Goal: Information Seeking & Learning: Check status

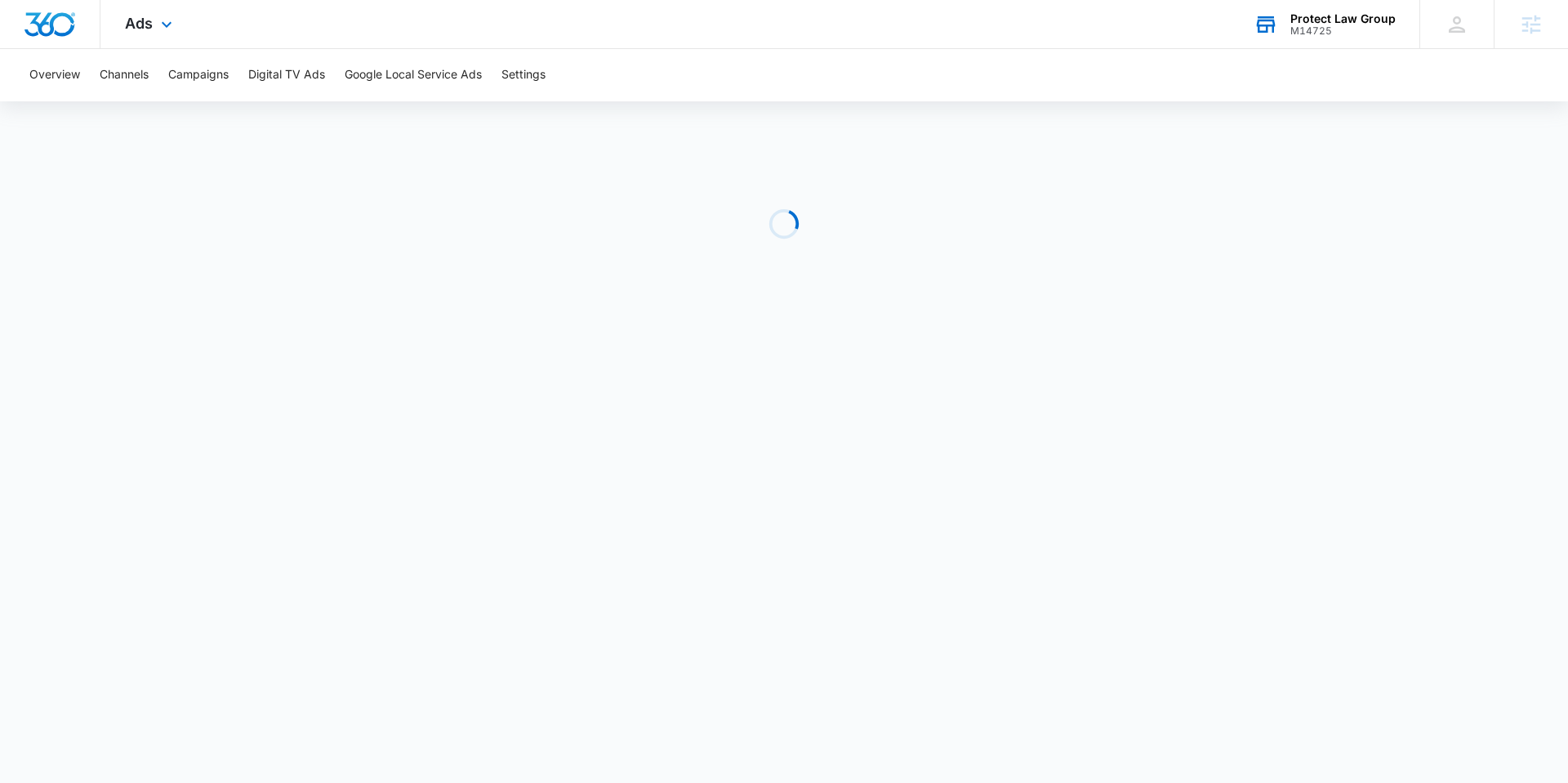
drag, startPoint x: 1372, startPoint y: 40, endPoint x: 1364, endPoint y: 32, distance: 11.3
click at [1372, 38] on div "Protect Law Group M14725 Your Accounts View All" at bounding box center [1323, 24] width 190 height 48
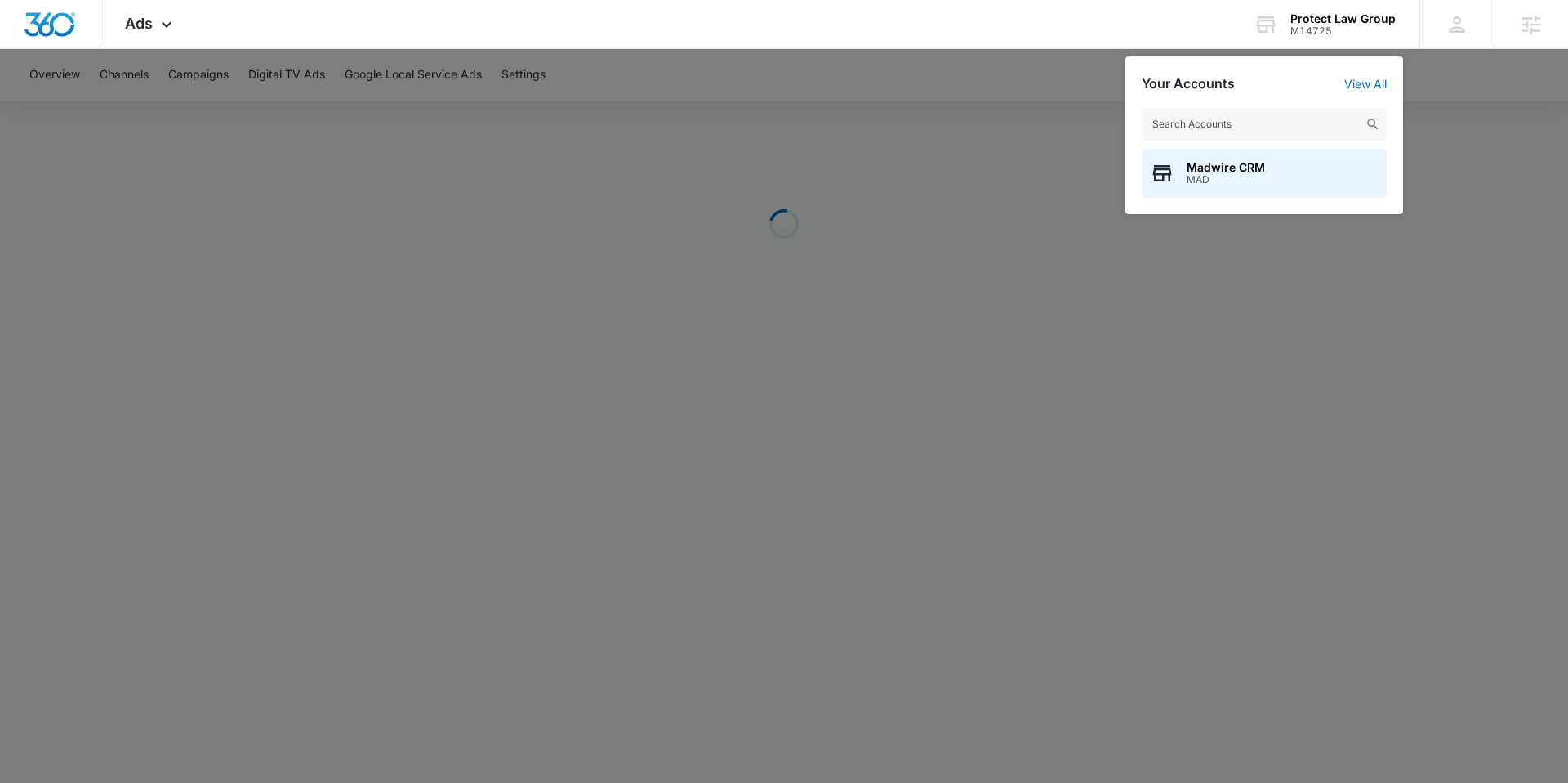
drag, startPoint x: 1364, startPoint y: 32, endPoint x: 1290, endPoint y: 144, distance: 134.2
click at [1362, 40] on div "Protect Law Group M14725 Your Accounts View All Madwire CRM MAD" at bounding box center [1323, 24] width 190 height 48
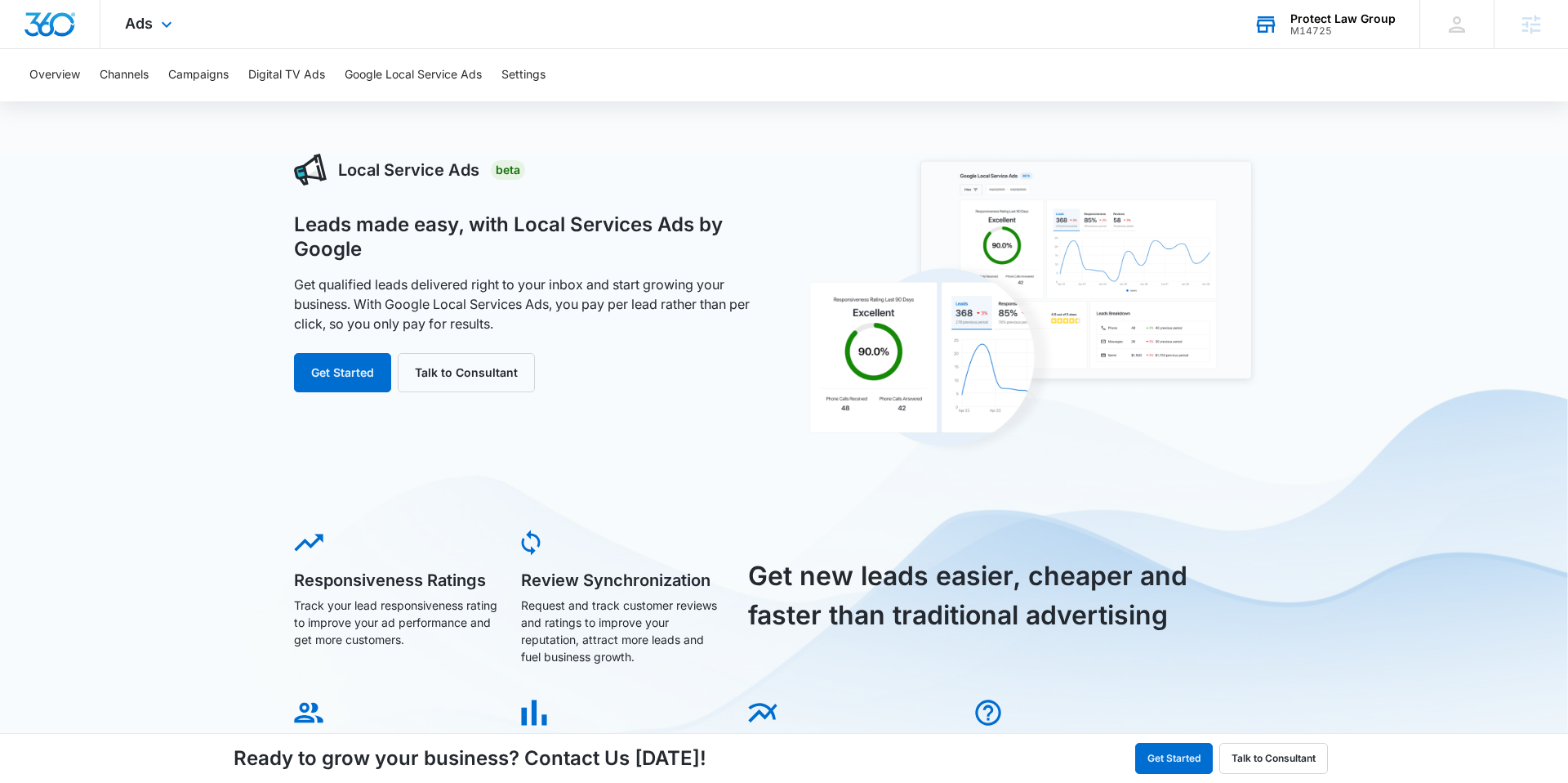
drag, startPoint x: 1316, startPoint y: 38, endPoint x: 1307, endPoint y: 73, distance: 36.1
click at [1312, 42] on div "Protect Law Group M14725 Your Accounts View All" at bounding box center [1323, 24] width 190 height 48
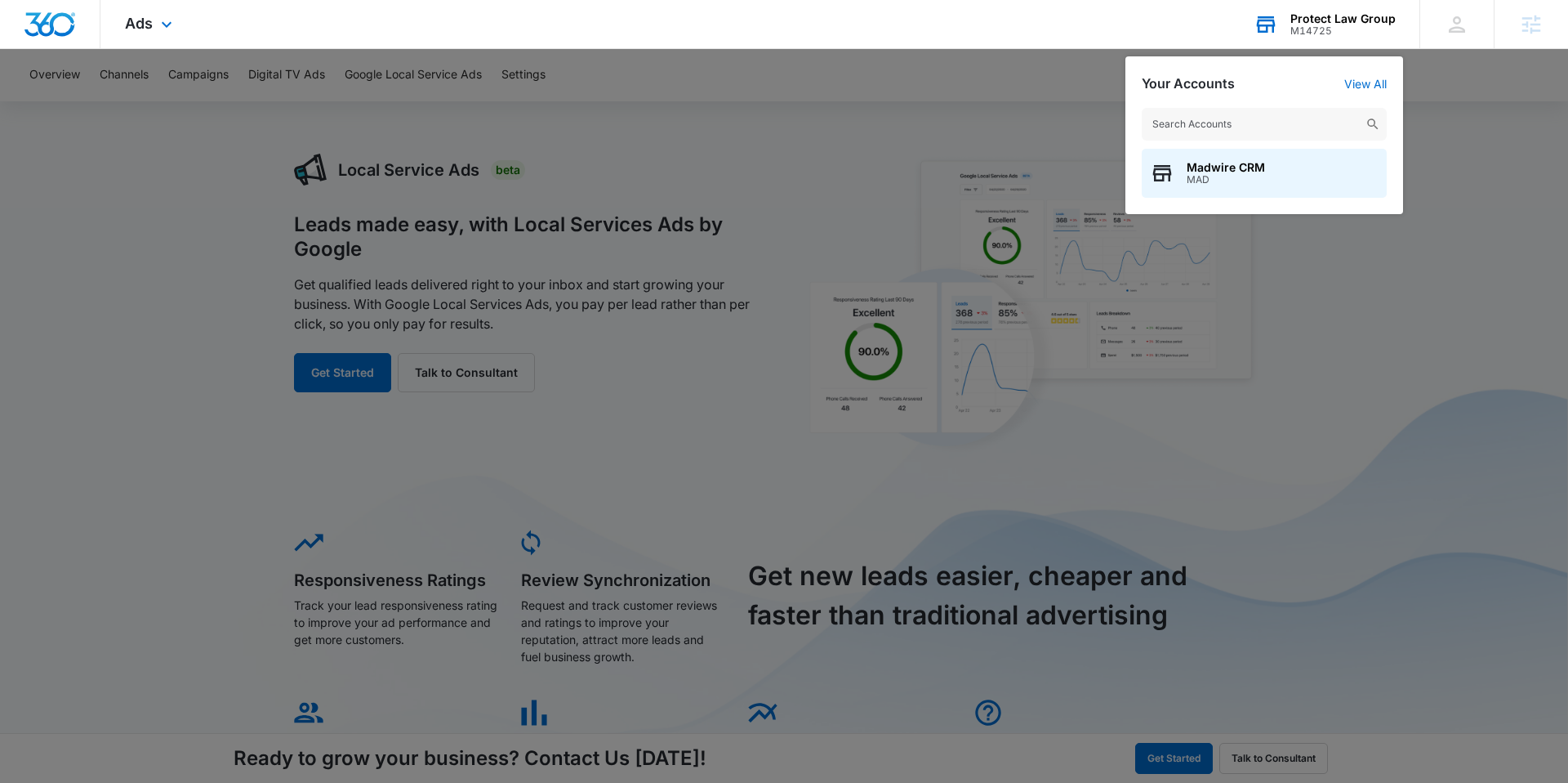
click at [1298, 124] on input "text" at bounding box center [1264, 124] width 245 height 33
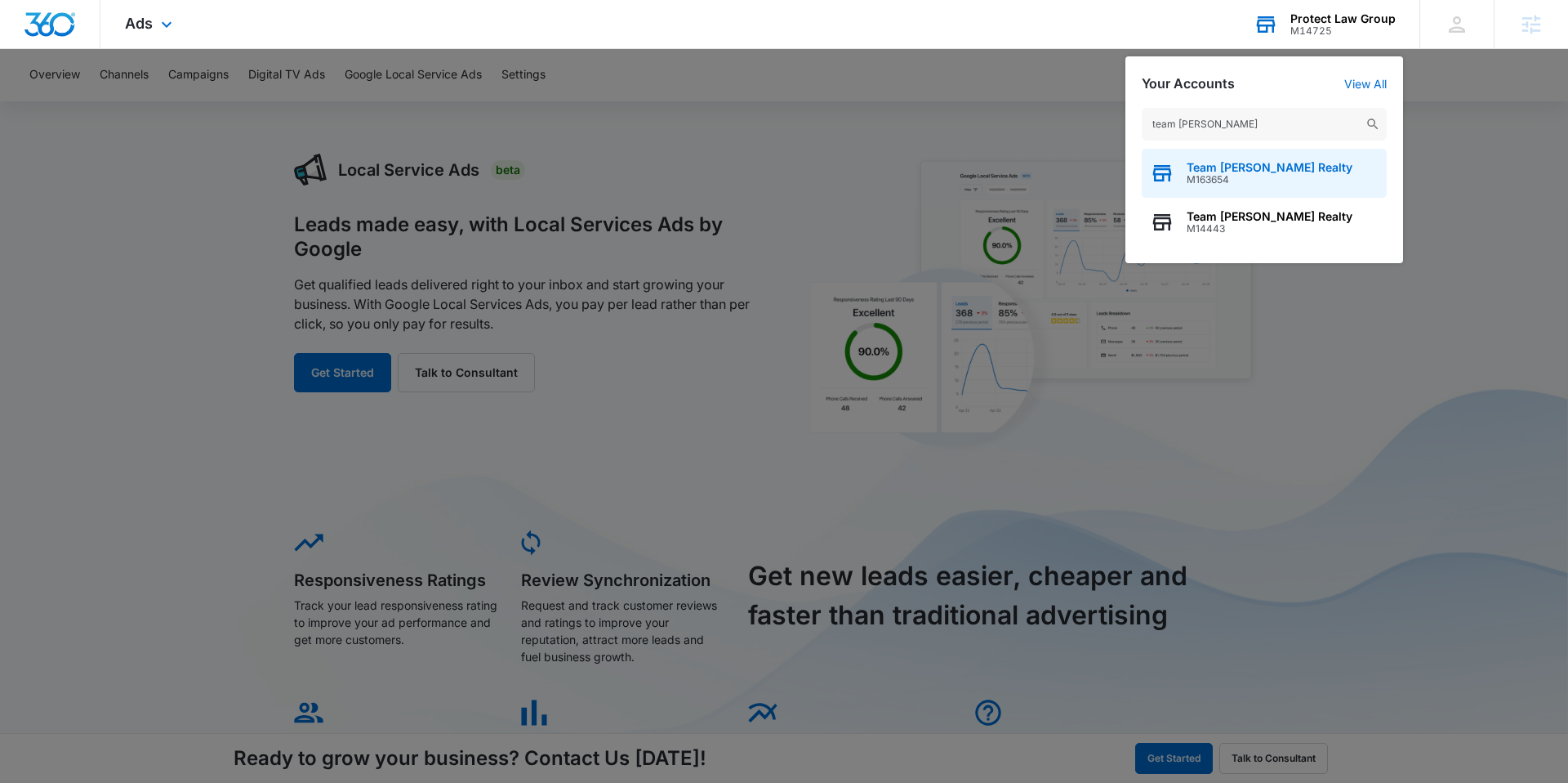
type input "team [PERSON_NAME]"
click at [1293, 168] on span "Team [PERSON_NAME] Realty" at bounding box center [1269, 167] width 166 height 13
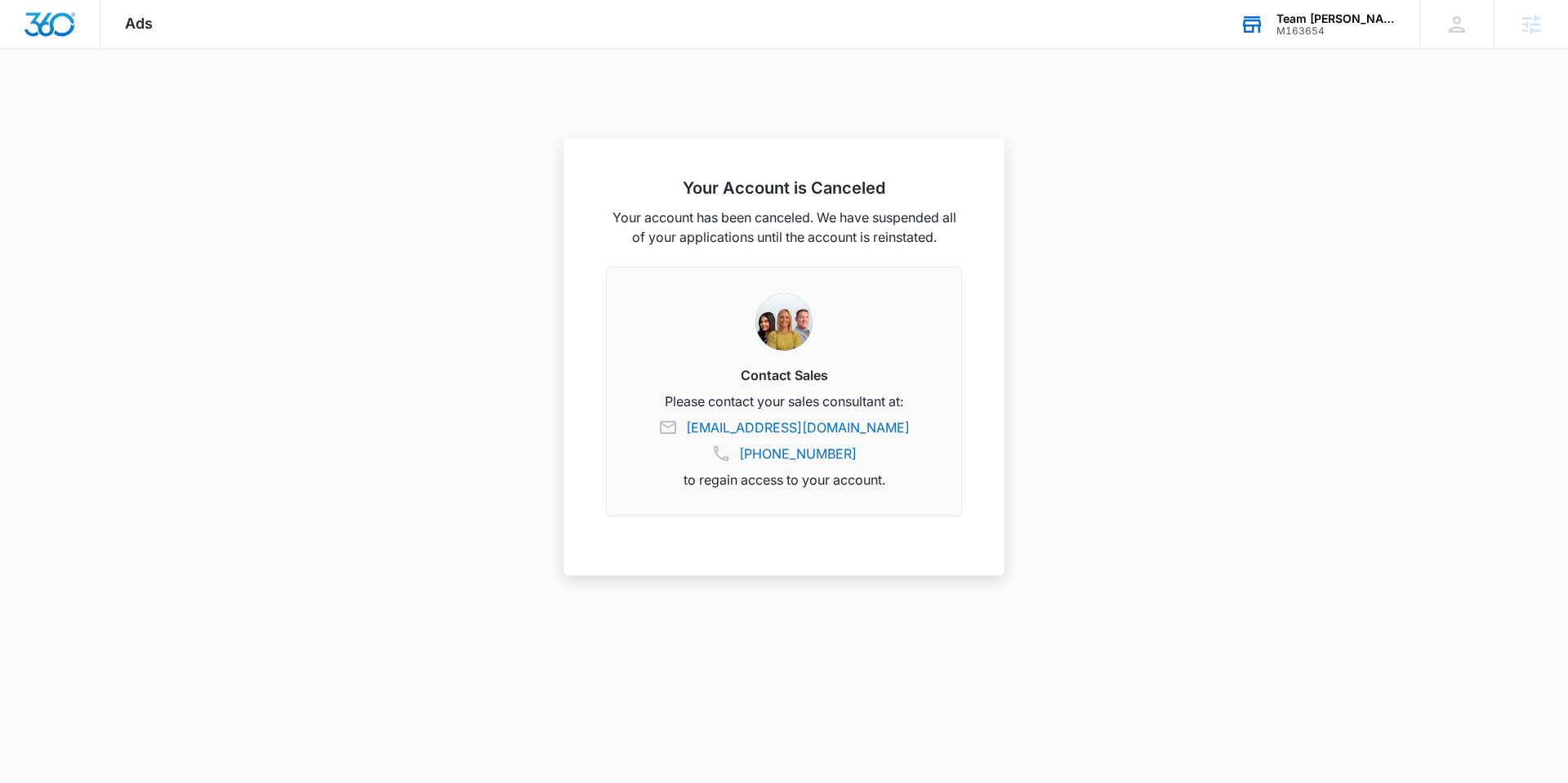
click at [1370, 25] on div "M163654" at bounding box center [1336, 30] width 119 height 11
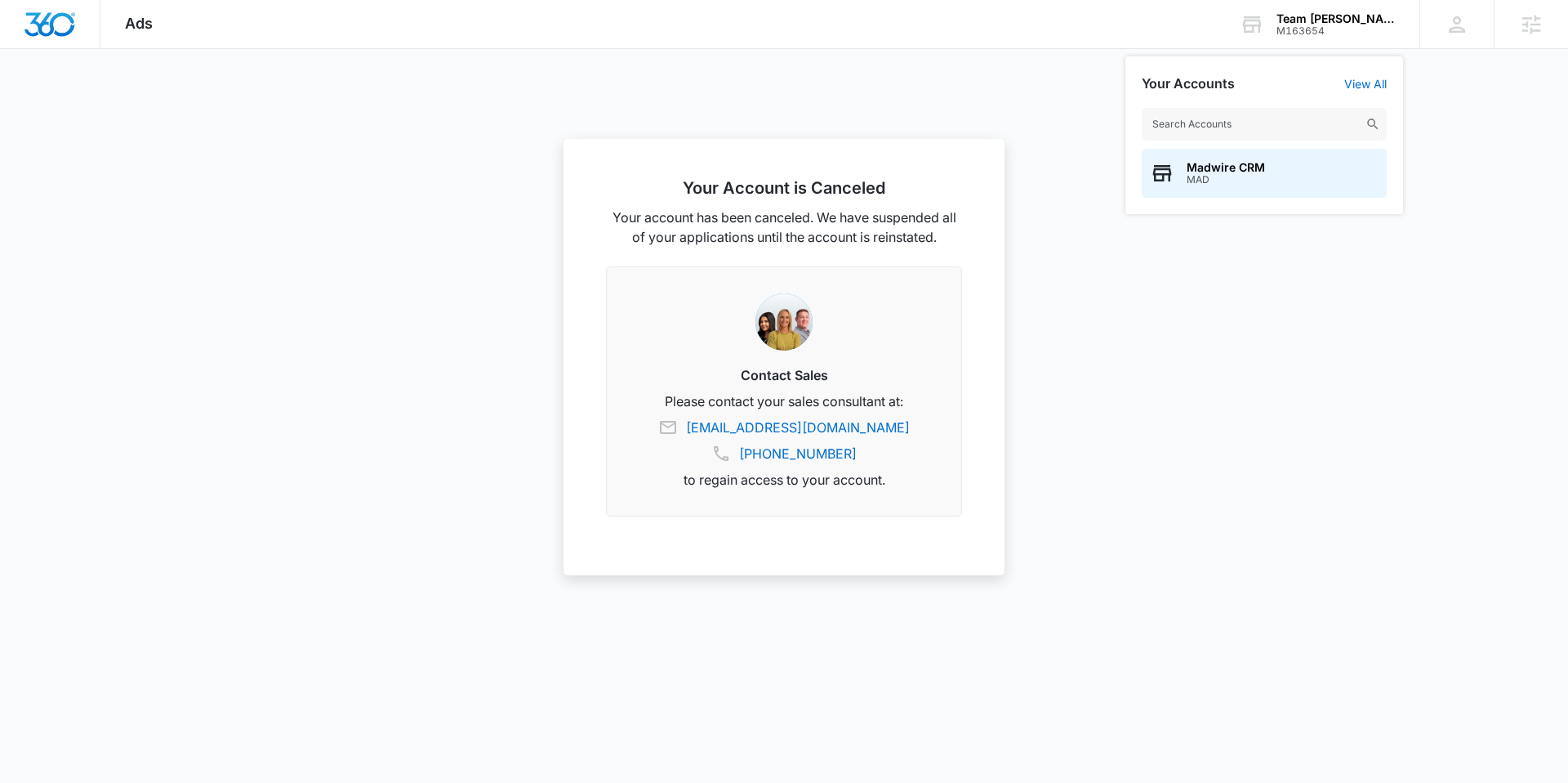
click at [1266, 125] on input "text" at bounding box center [1264, 124] width 245 height 33
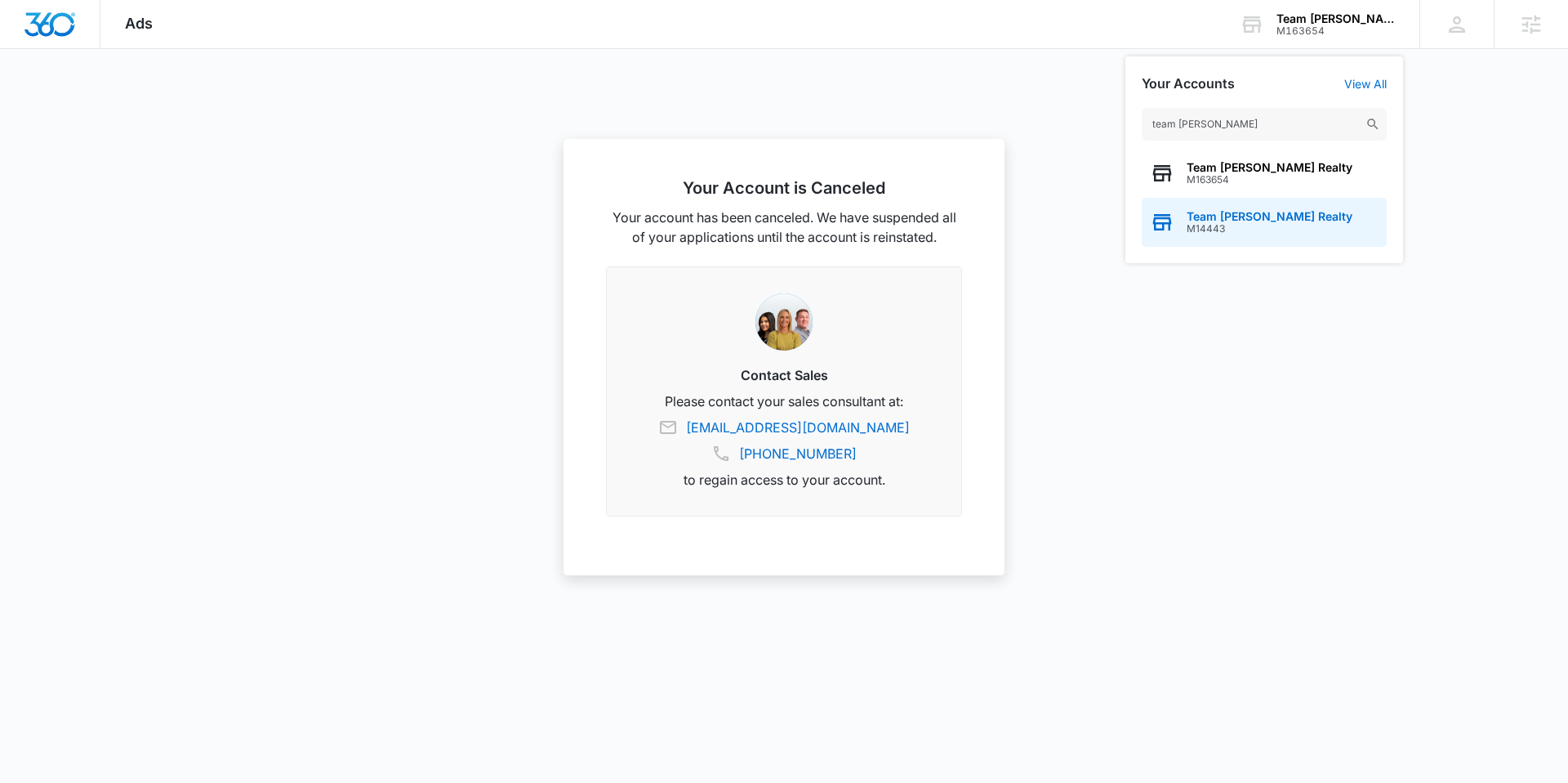
type input "team [PERSON_NAME]"
click at [1272, 210] on span "Team [PERSON_NAME] Realty" at bounding box center [1269, 216] width 166 height 13
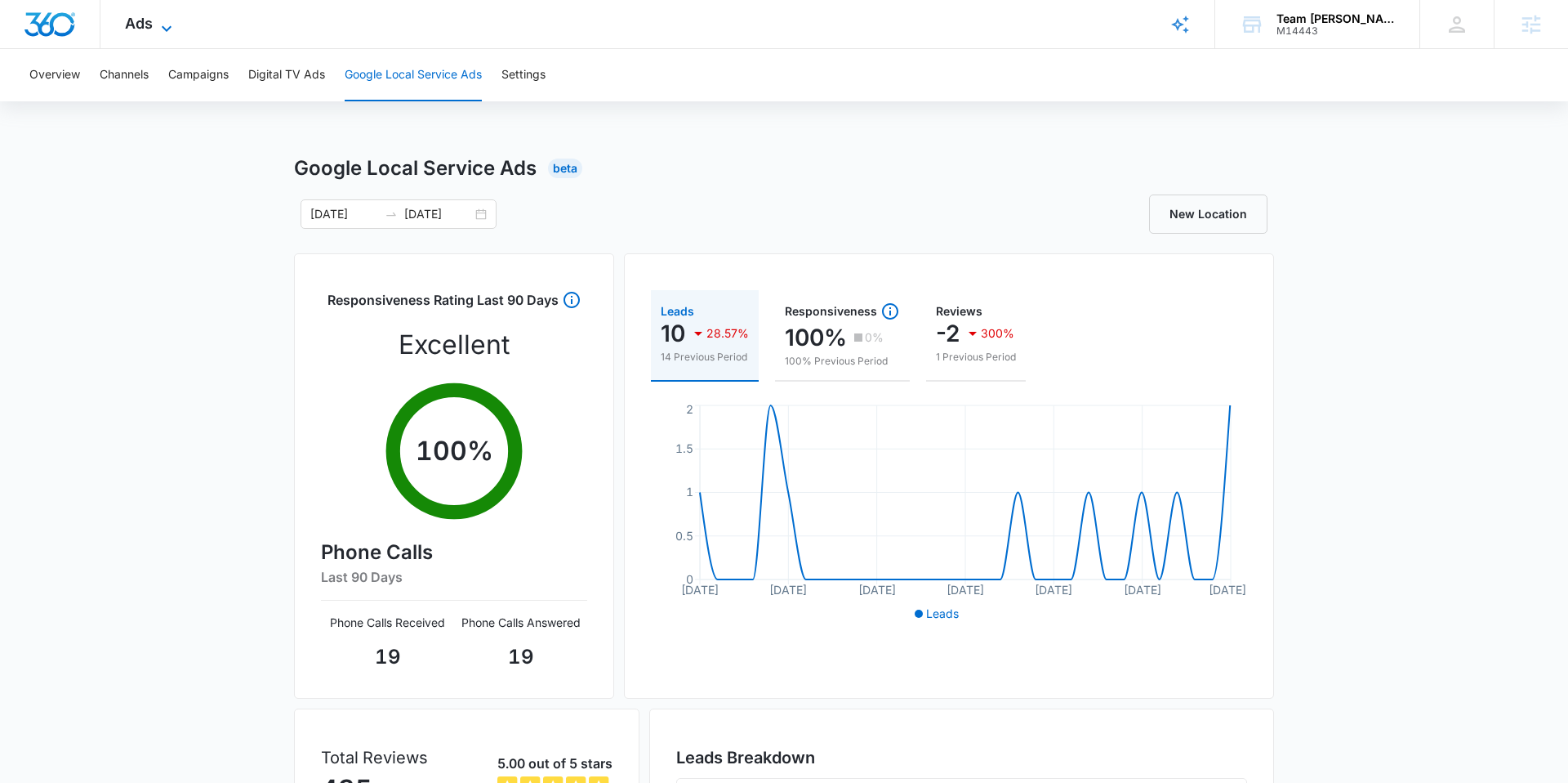
click at [151, 21] on div "Ads Apps Reputation Websites Forms CRM Email Social Shop Payments POS Content A…" at bounding box center [150, 24] width 101 height 48
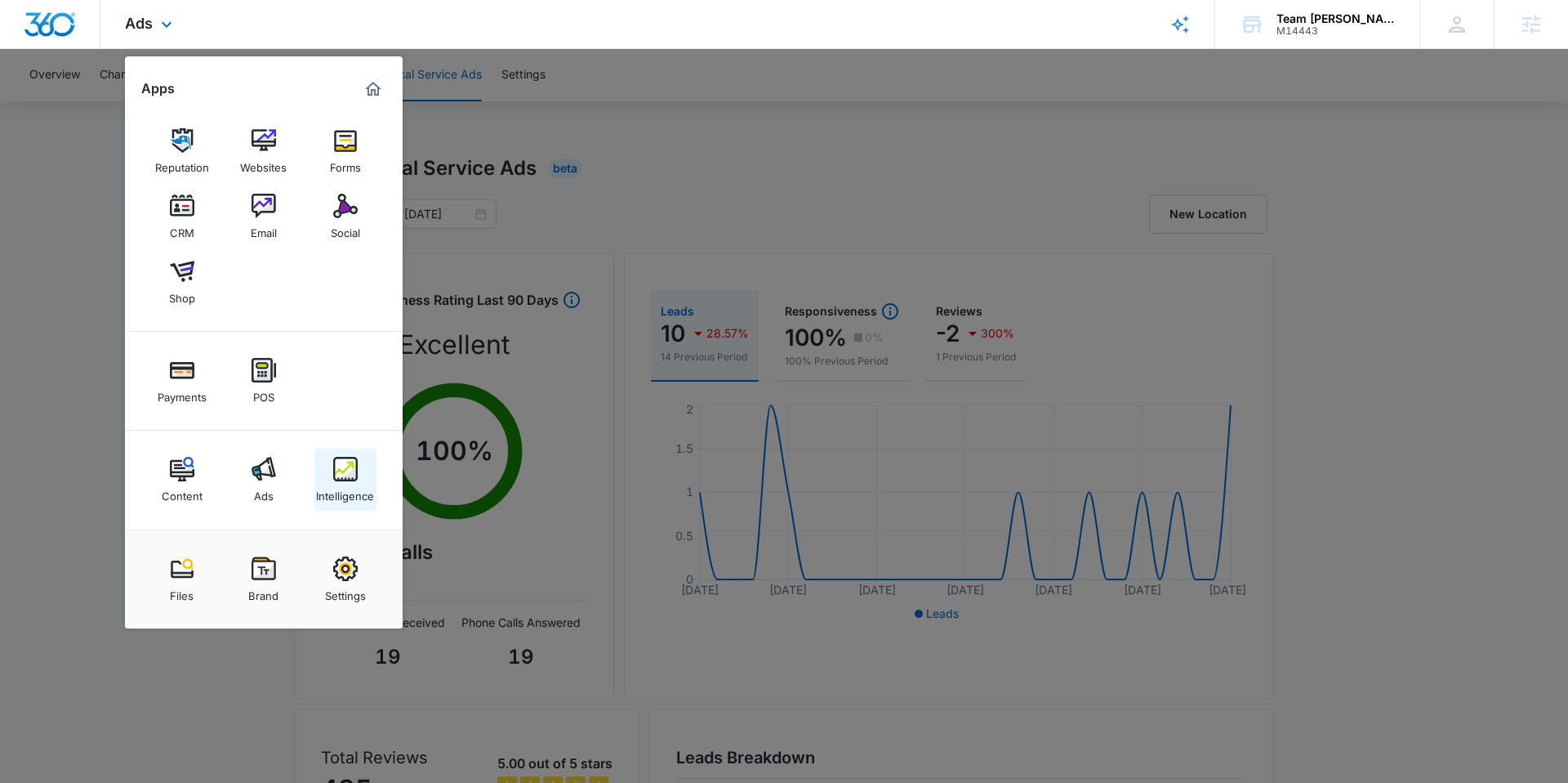
click at [355, 490] on div "Intelligence" at bounding box center [345, 492] width 58 height 21
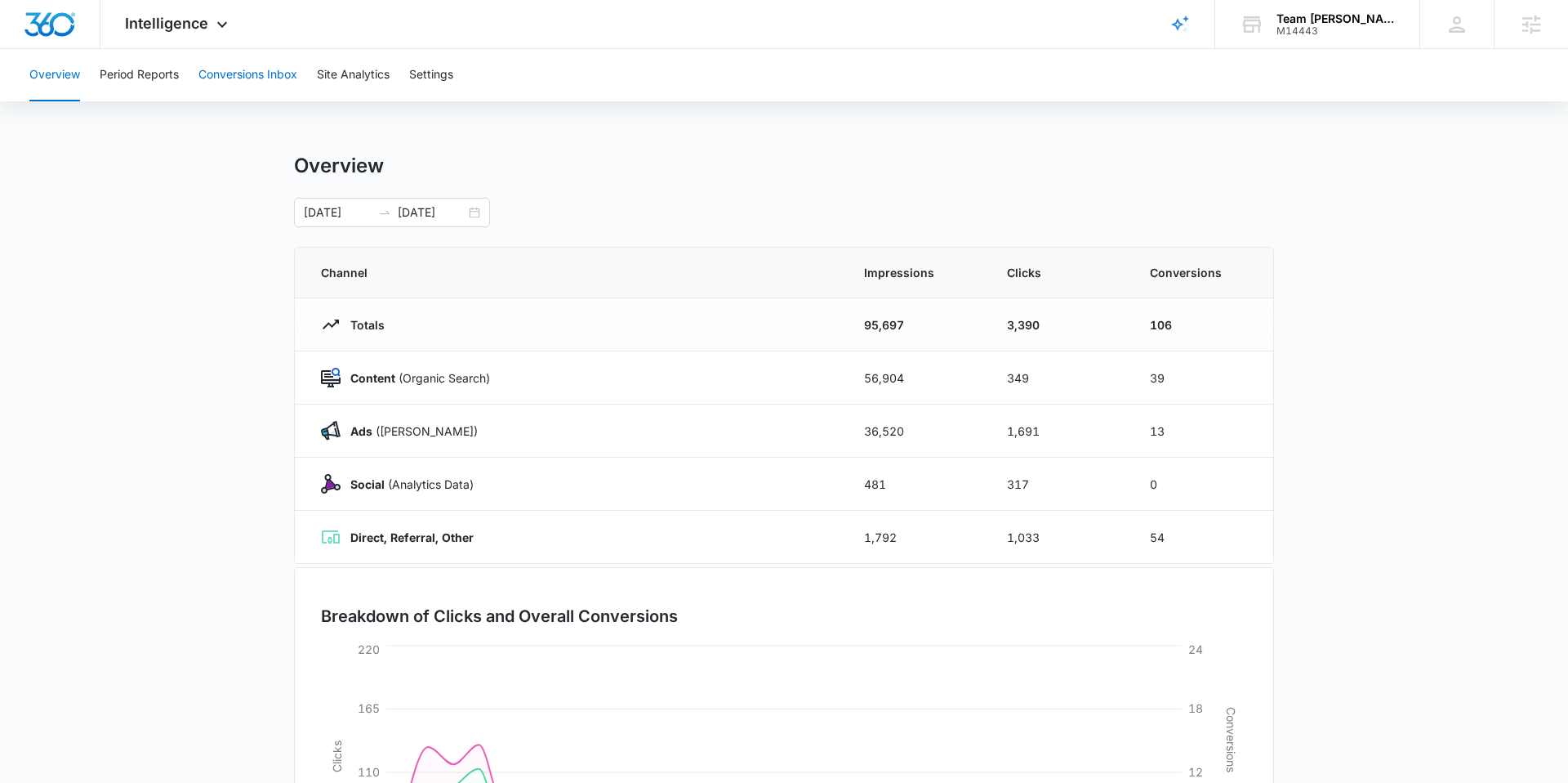
click at [245, 75] on button "Conversions Inbox" at bounding box center [247, 75] width 99 height 52
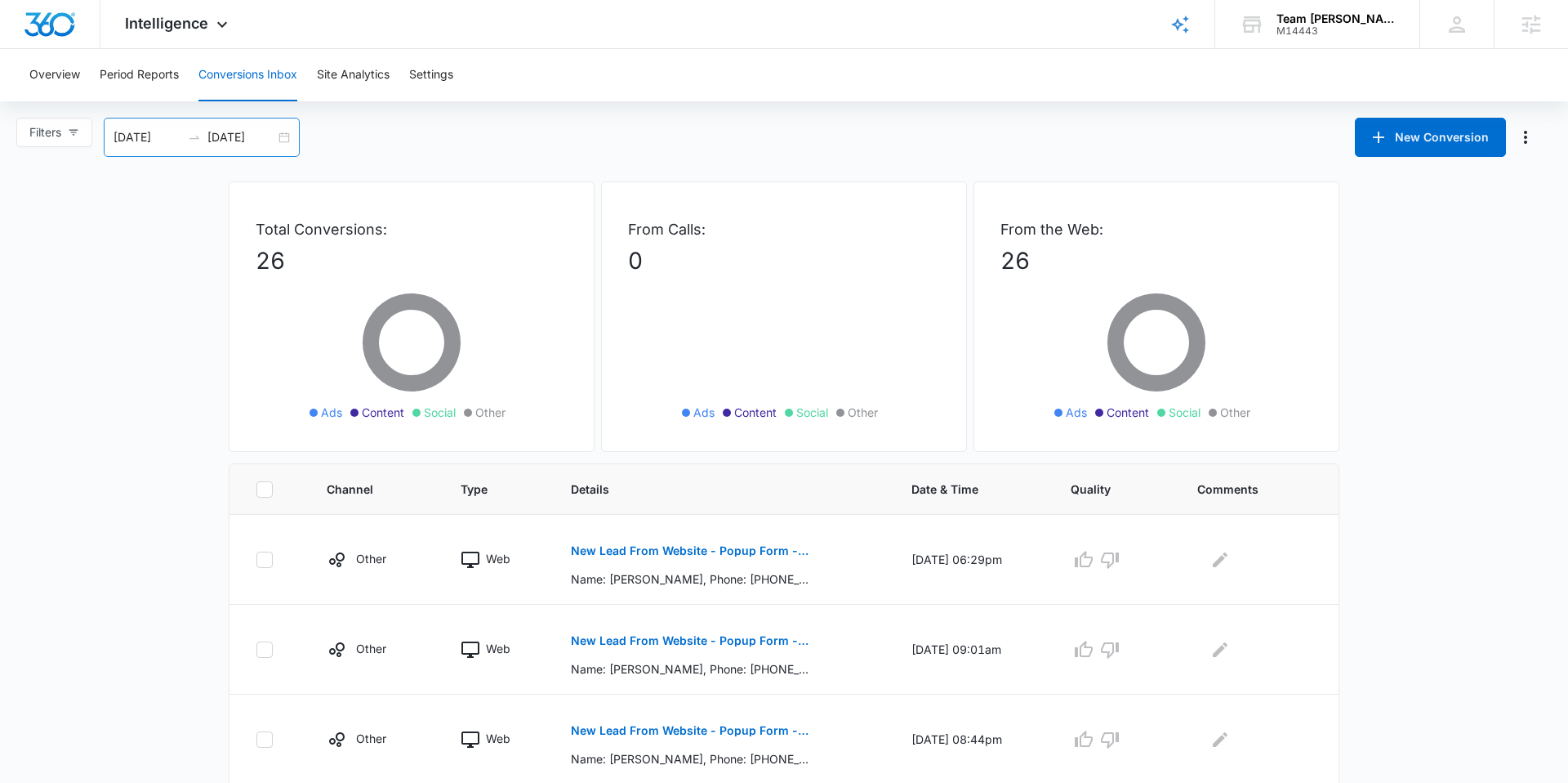
click at [128, 132] on input "[DATE]" at bounding box center [147, 137] width 68 height 18
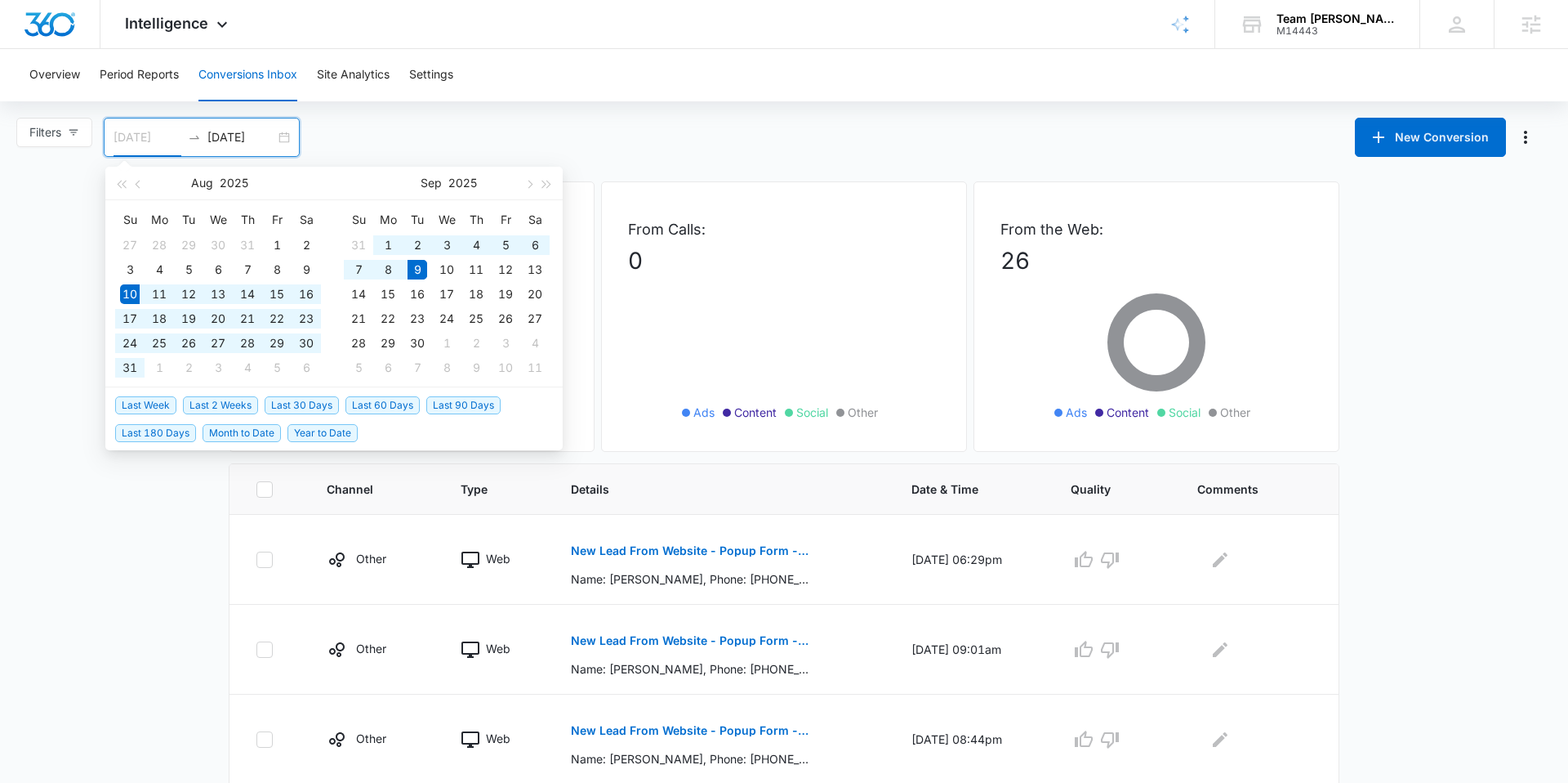
type input "[DATE]"
click at [418, 265] on div "9" at bounding box center [417, 269] width 20 height 20
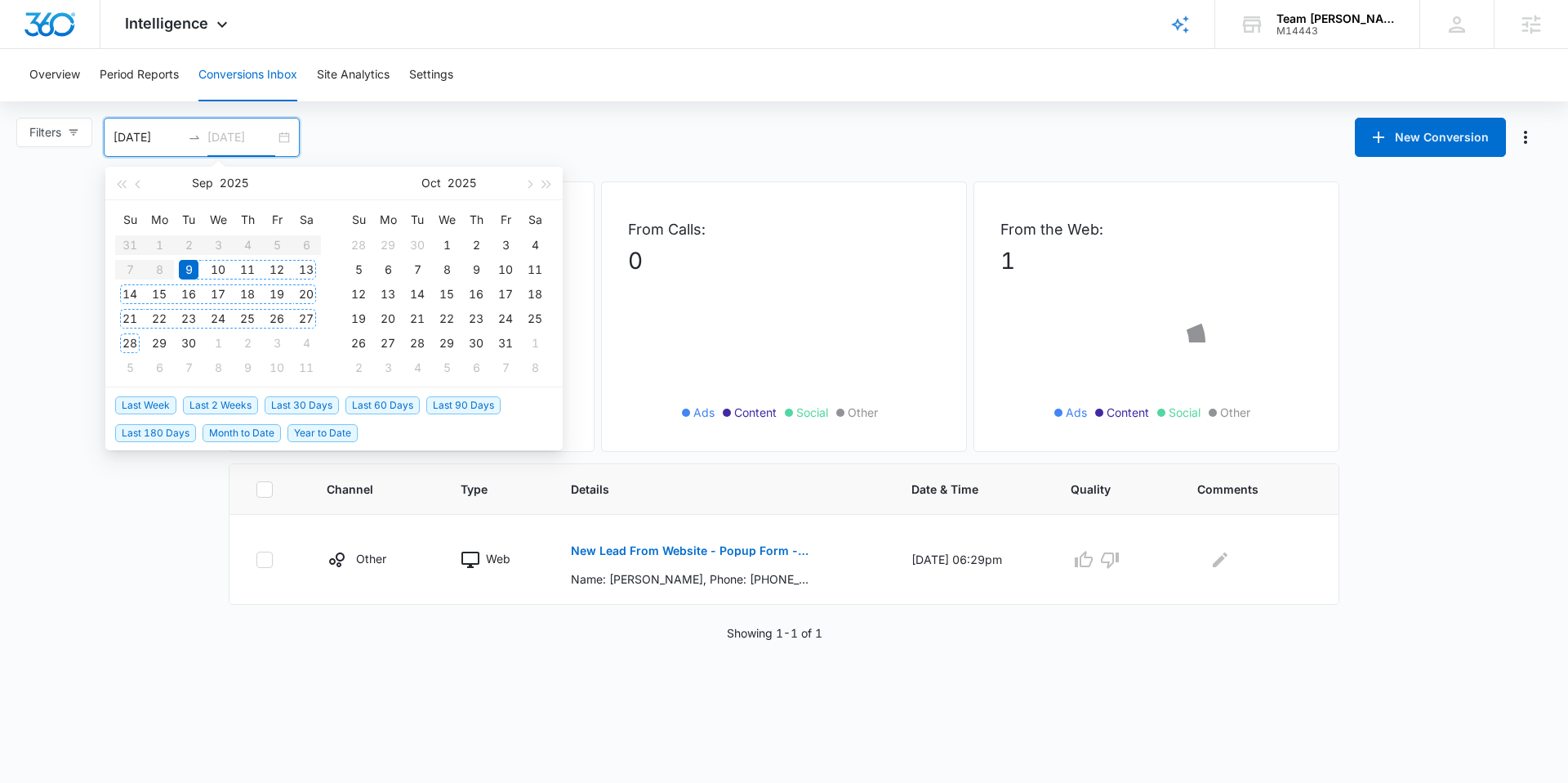
type input "[DATE]"
click at [58, 312] on main "Filters [DATE] [DATE] New Conversion [DATE] Su Mo Tu We Th Fr Sa 31 1 2 3 4 5 6…" at bounding box center [784, 379] width 1568 height 523
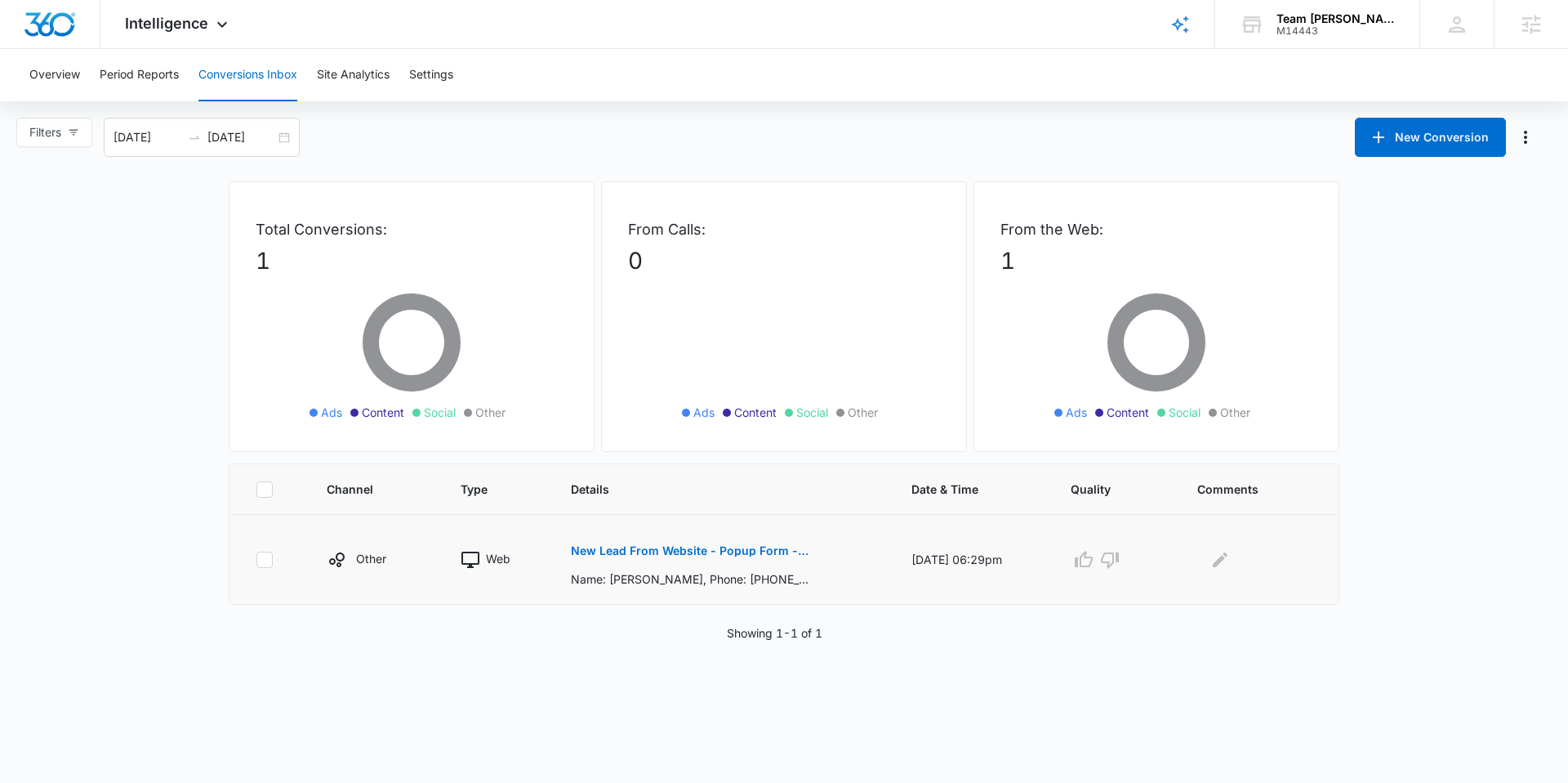
click at [631, 550] on p "New Lead From Website - Popup Form - Team [PERSON_NAME] Realty" at bounding box center [689, 550] width 238 height 11
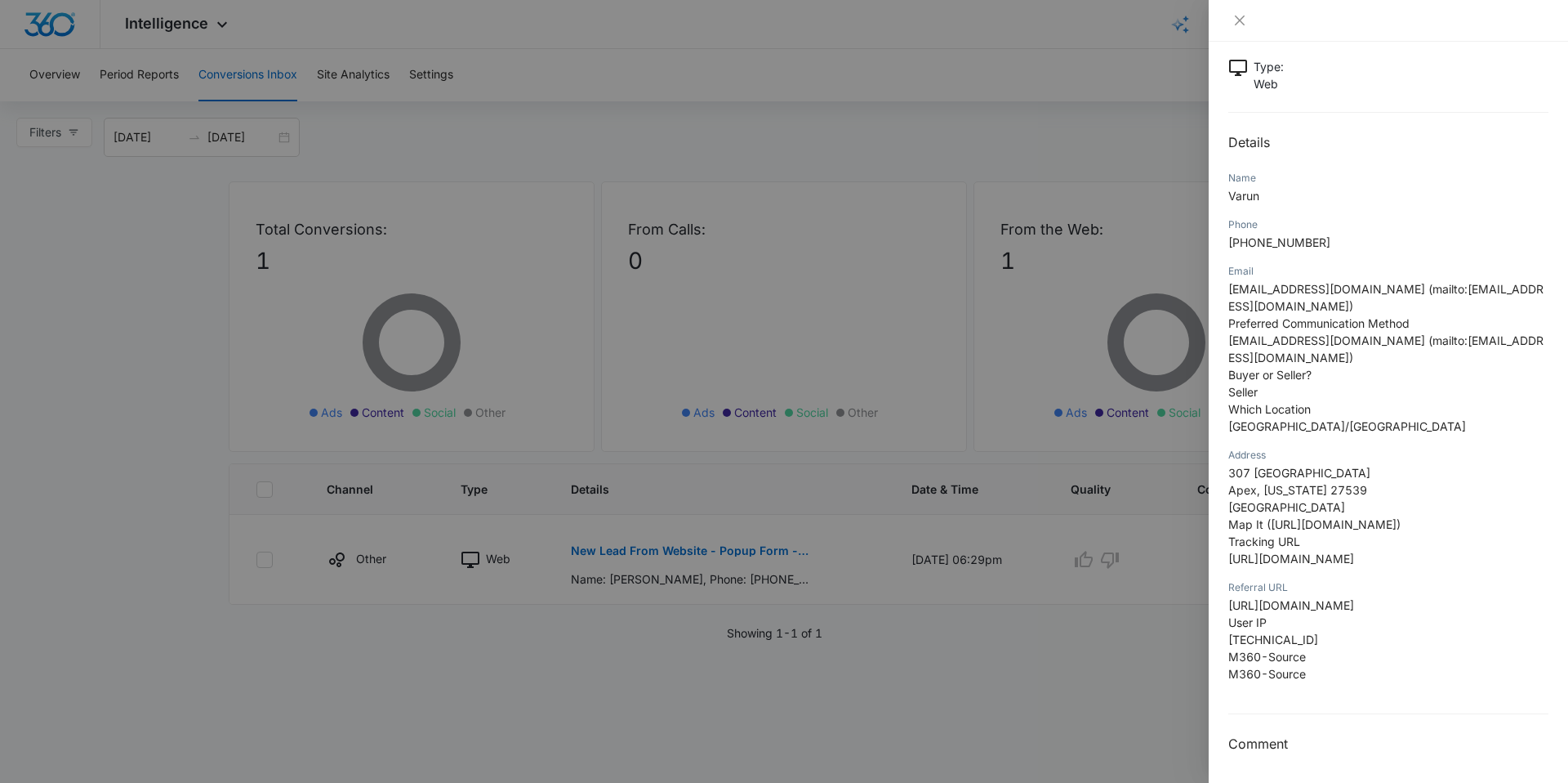
scroll to position [119, 0]
click at [1234, 18] on icon "close" at bounding box center [1239, 20] width 13 height 13
